Goal: Transaction & Acquisition: Purchase product/service

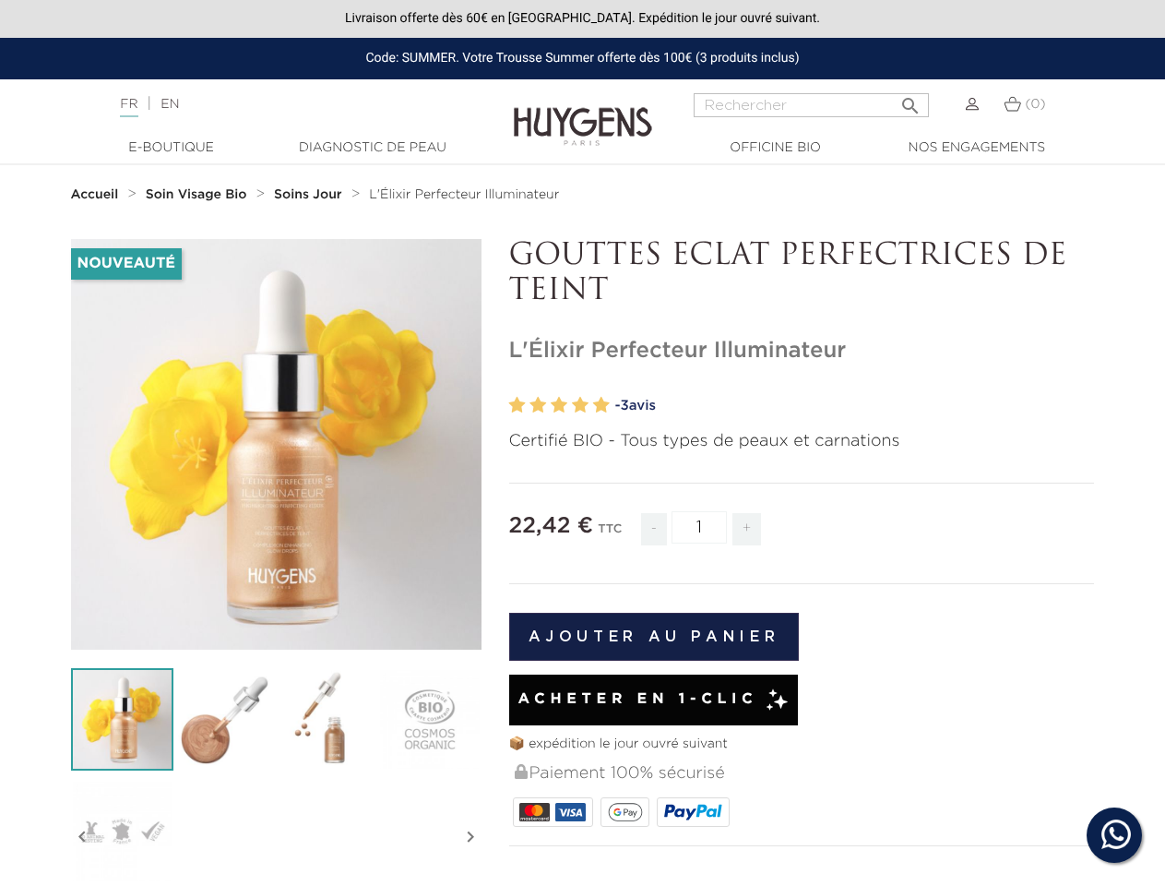
click at [582, 443] on p "Certifié BIO - Tous types de peaux et carnations" at bounding box center [802, 441] width 586 height 25
click at [811, 105] on input "Rechercher" at bounding box center [811, 105] width 235 height 24
click at [122, 719] on img at bounding box center [122, 719] width 102 height 102
click at [224, 719] on img at bounding box center [224, 719] width 102 height 102
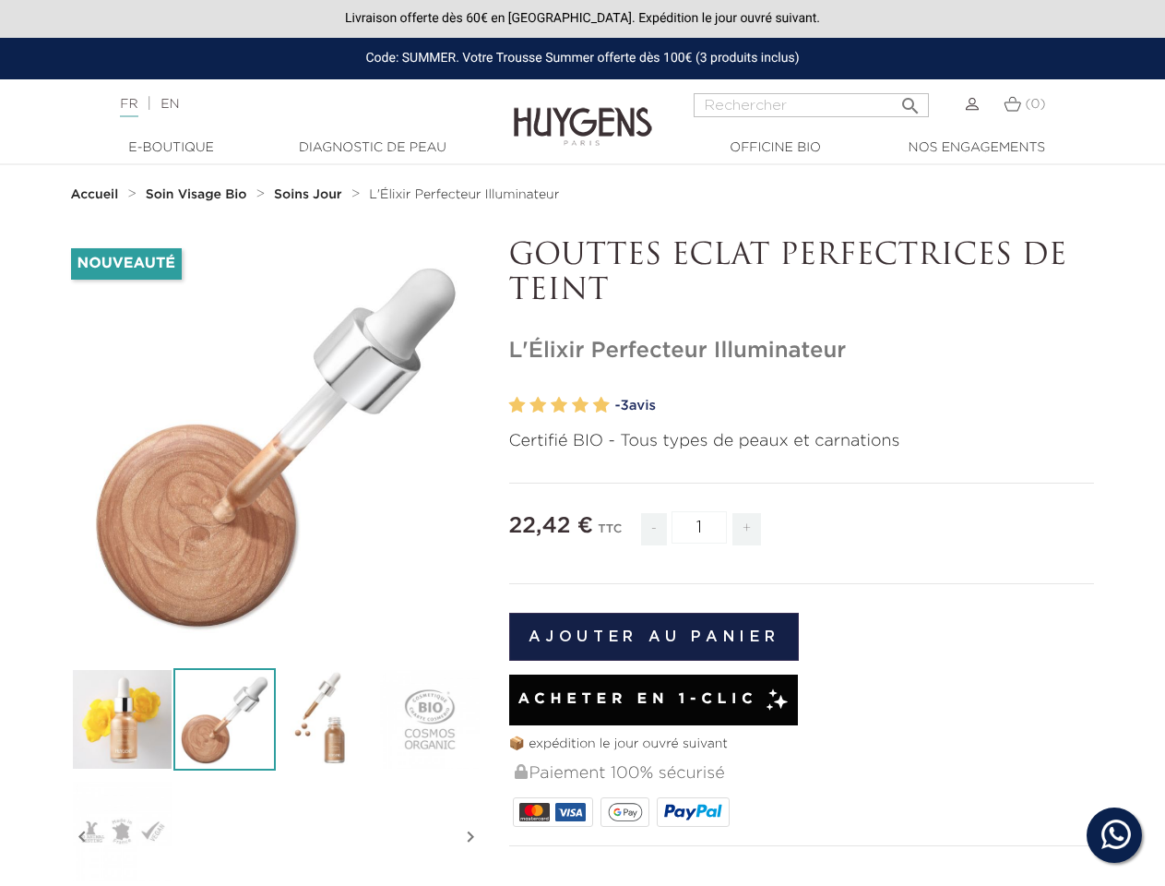
click at [327, 719] on div "Nouveauté   " at bounding box center [583, 770] width 1052 height 1062
click at [429, 719] on div "Nouveauté   " at bounding box center [583, 770] width 1052 height 1062
click at [122, 830] on div "Nouveauté   " at bounding box center [583, 770] width 1052 height 1062
click at [82, 837] on div "Nouveauté   " at bounding box center [583, 770] width 1052 height 1062
click at [471, 837] on div "Nouveauté   " at bounding box center [583, 770] width 1052 height 1062
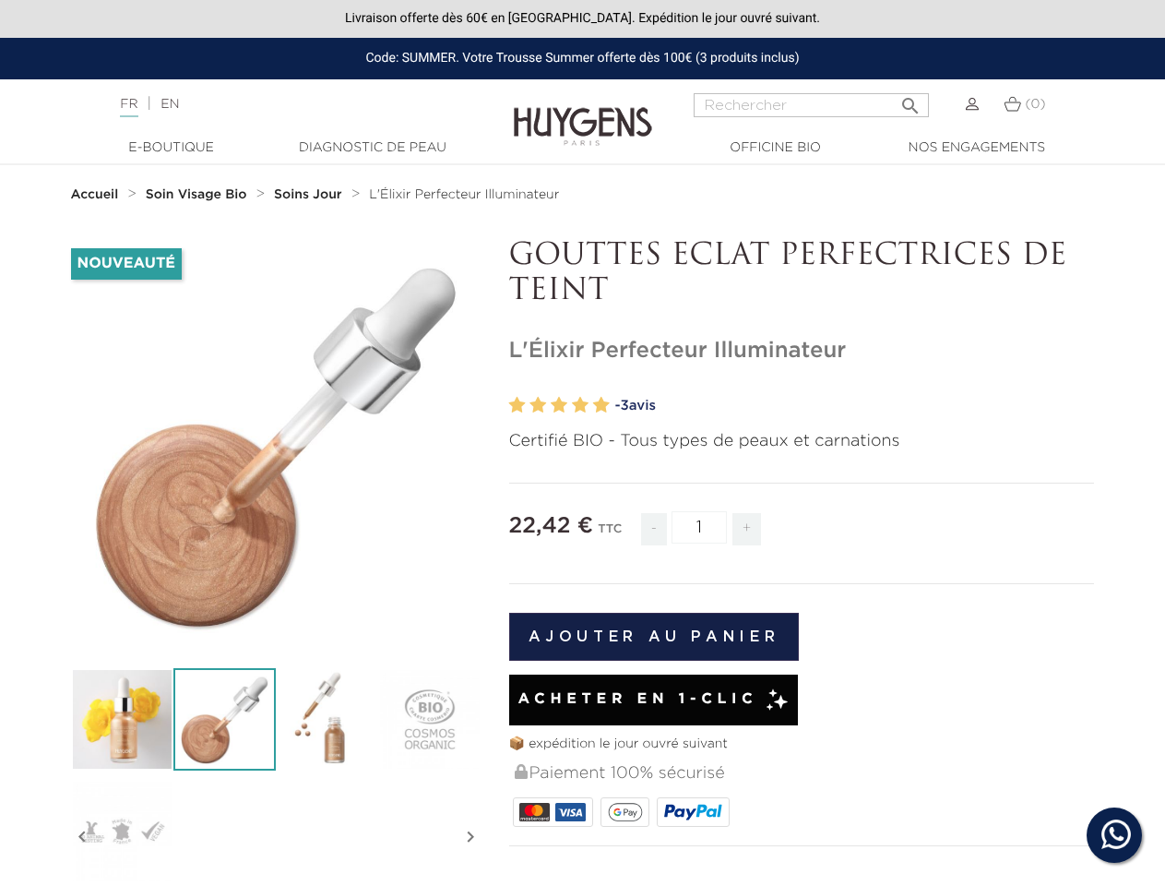
click at [699, 527] on input "1" at bounding box center [699, 527] width 55 height 32
